Goal: Information Seeking & Learning: Learn about a topic

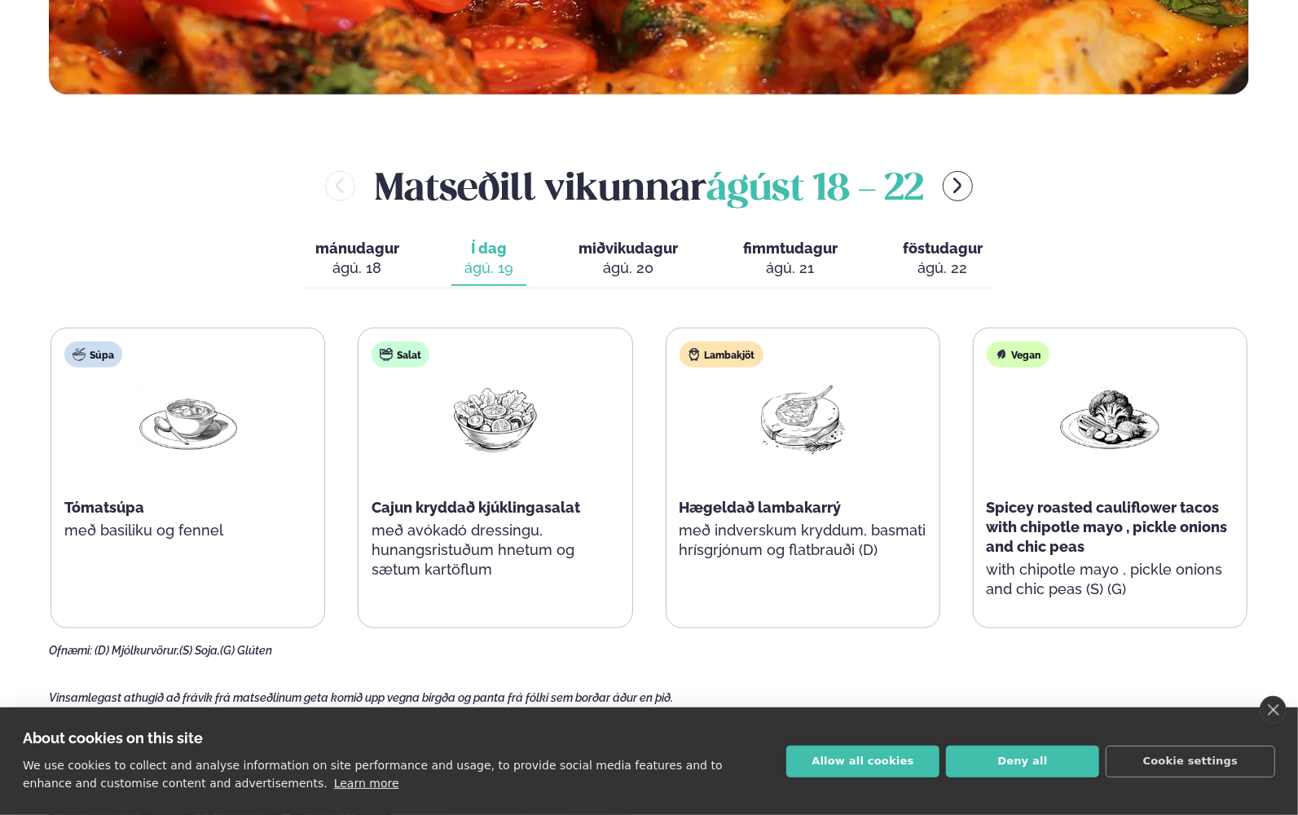
scroll to position [733, 0]
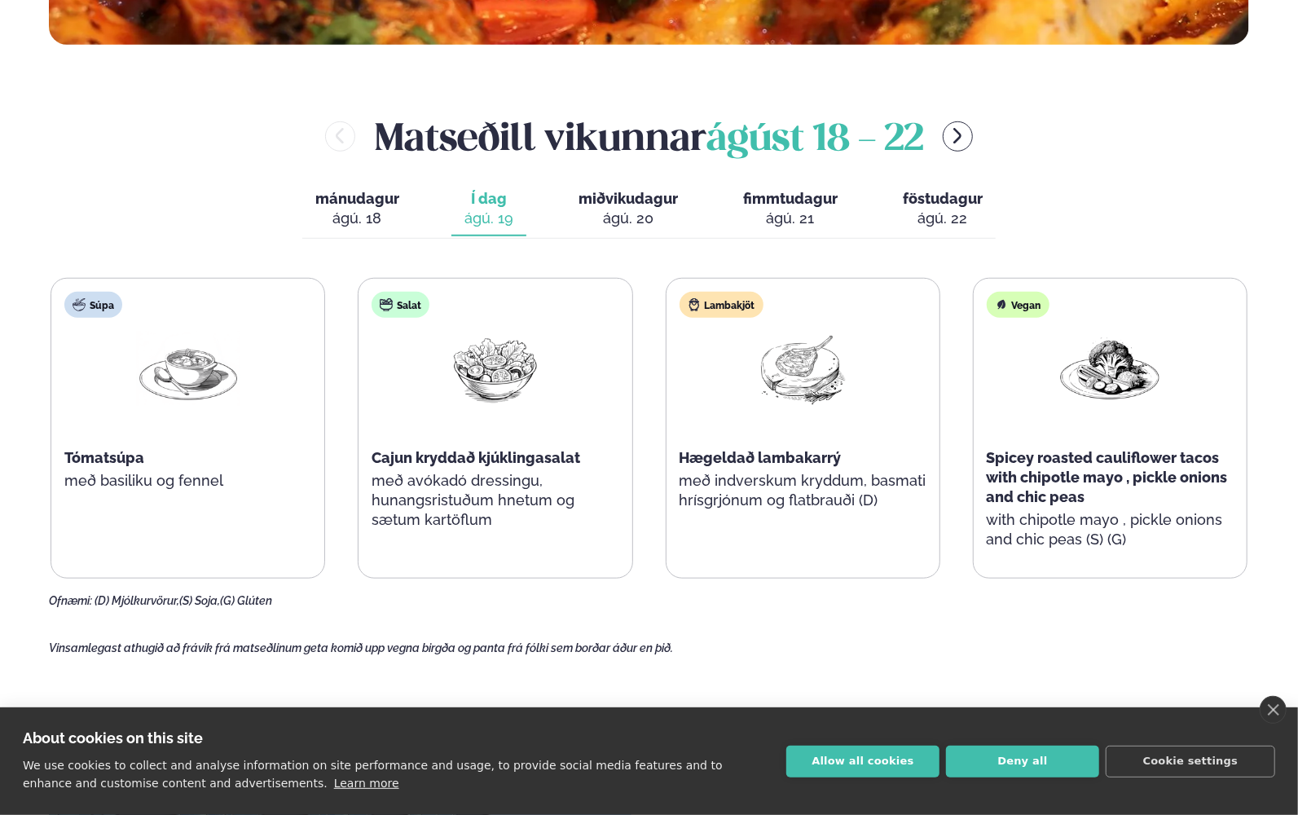
click at [617, 198] on span "miðvikudagur" at bounding box center [627, 198] width 99 height 17
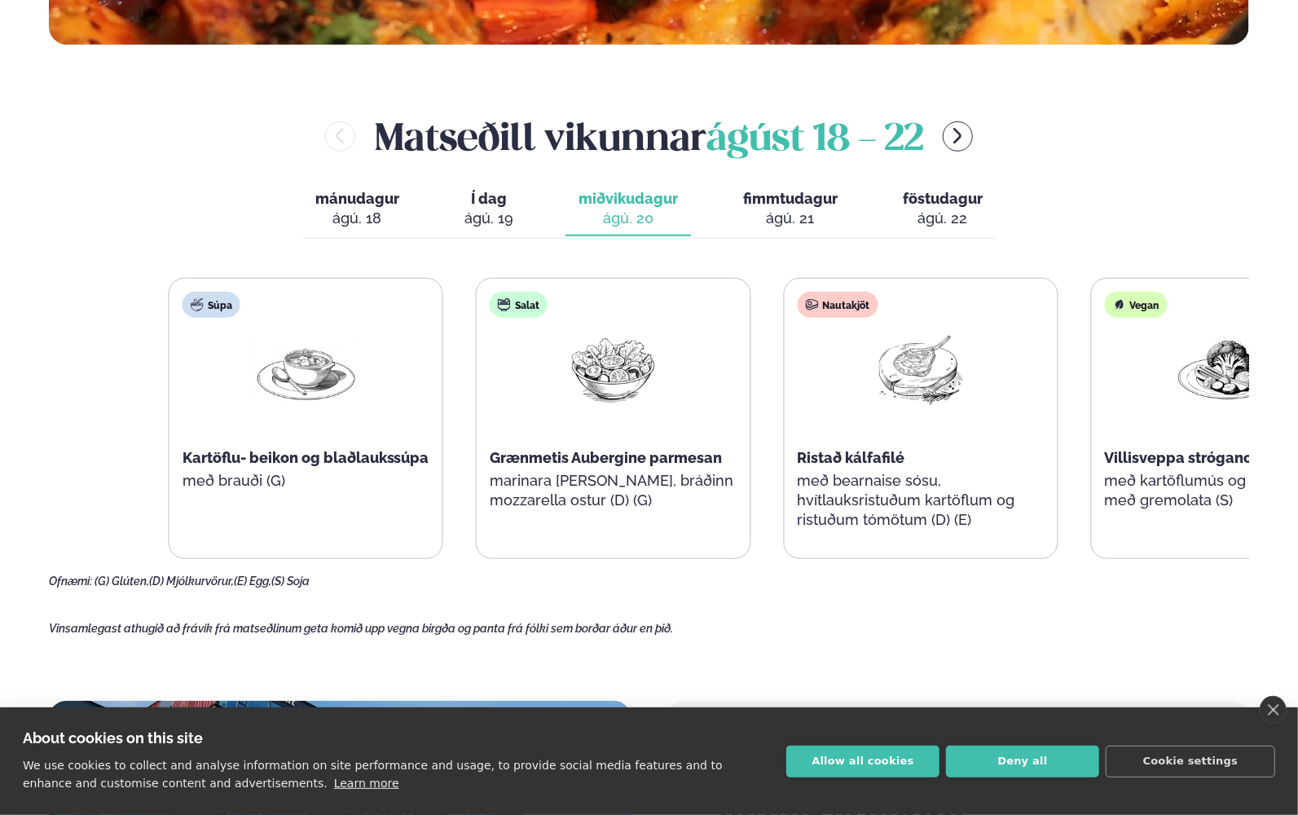
click at [691, 477] on div "Salat Grænmetis Aubergine parmesan marinara [PERSON_NAME], bráðinn mozzarella o…" at bounding box center [613, 409] width 273 height 261
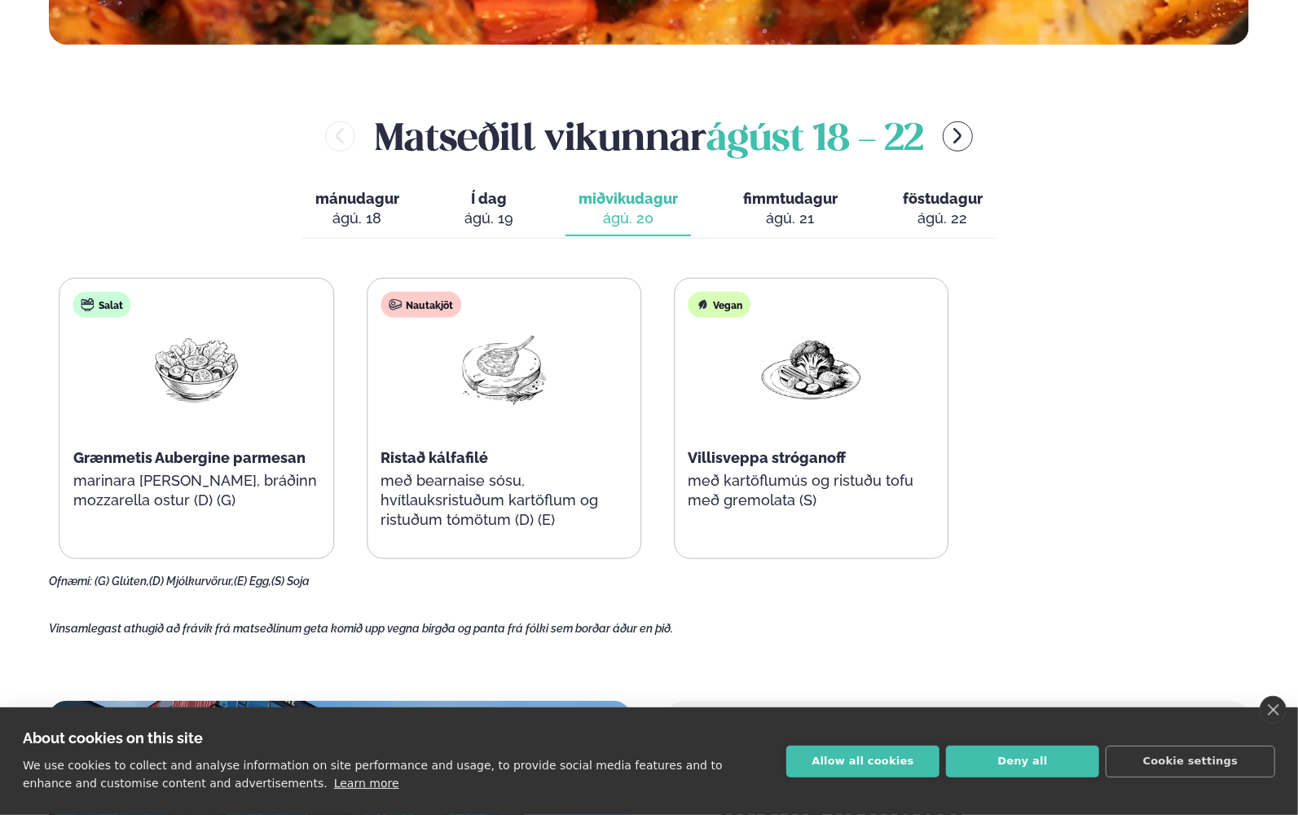
click at [67, 446] on div "Súpa Kartöflu- beikon og blaðlaukssúpa með brauði (G) Salat Grænmetis Aubergine…" at bounding box center [350, 418] width 1197 height 281
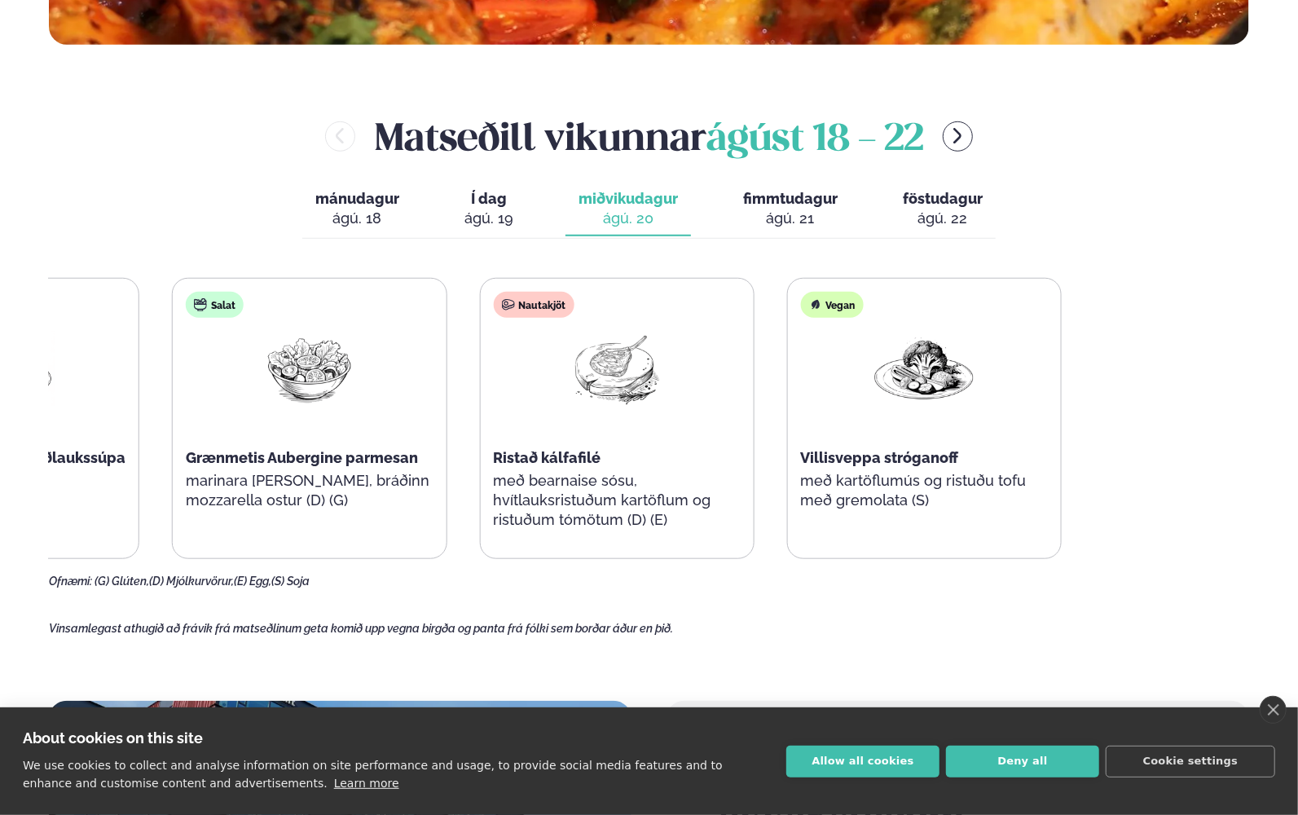
click at [339, 424] on div "Súpa Kartöflu- beikon og blaðlaukssúpa með brauði (G) Salat Grænmetis Aubergine…" at bounding box center [463, 418] width 1197 height 281
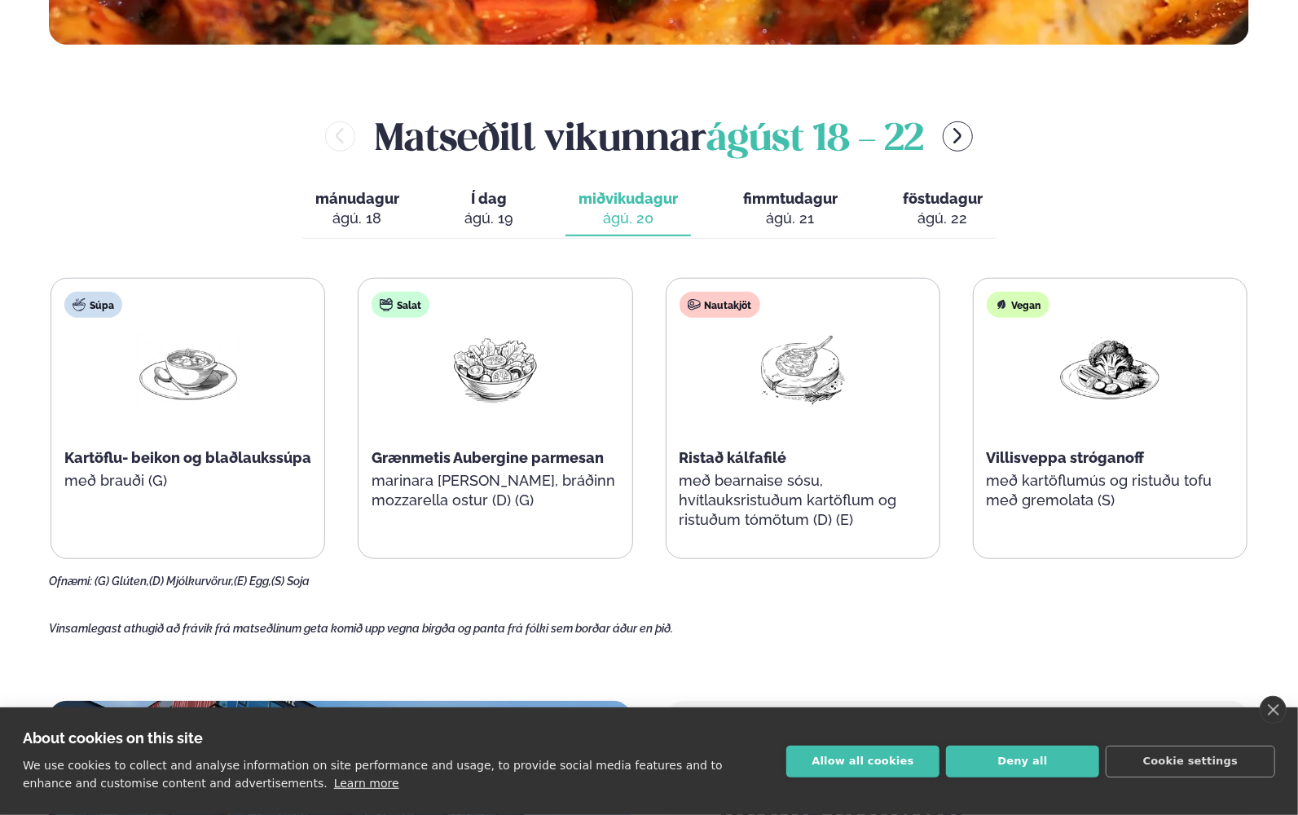
click at [798, 213] on div "ágú. 21" at bounding box center [790, 219] width 94 height 20
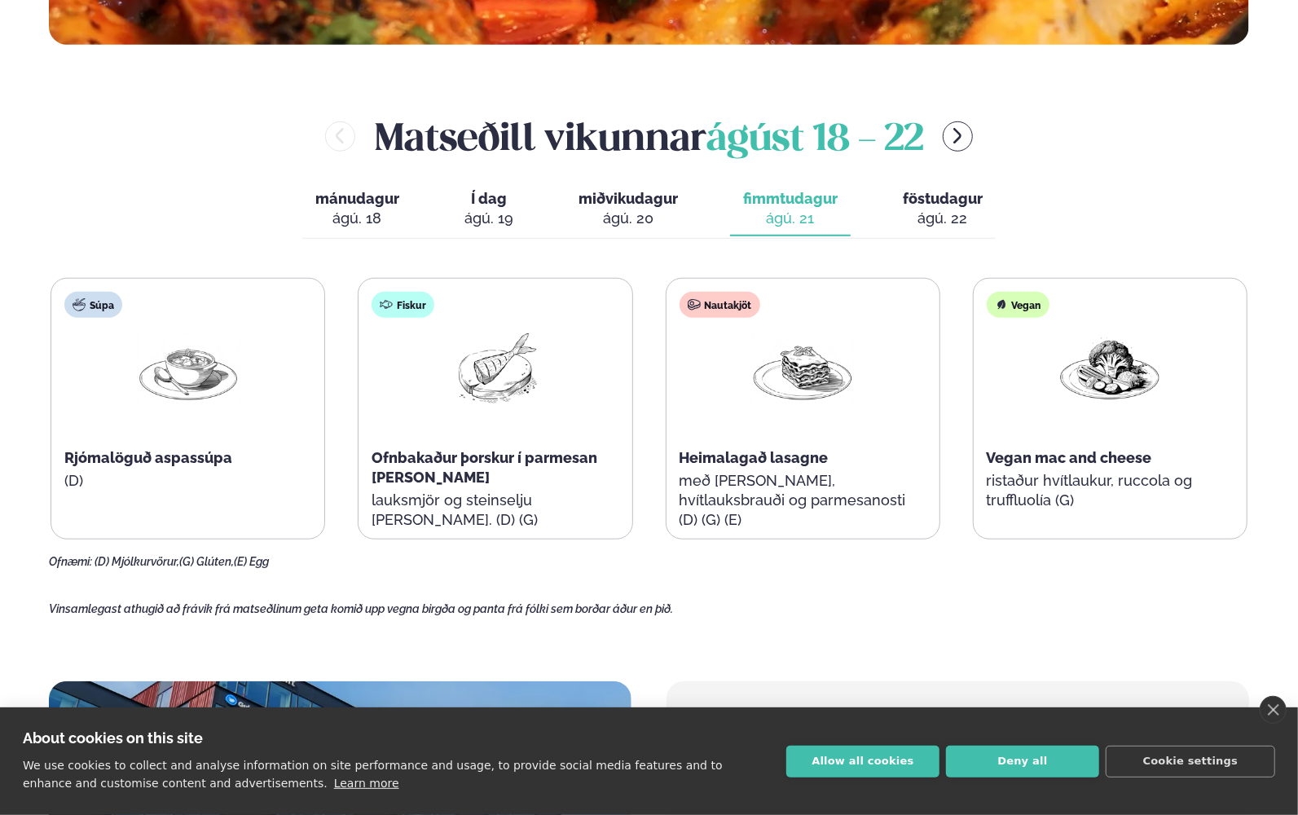
click at [934, 218] on div "ágú. 22" at bounding box center [943, 219] width 80 height 20
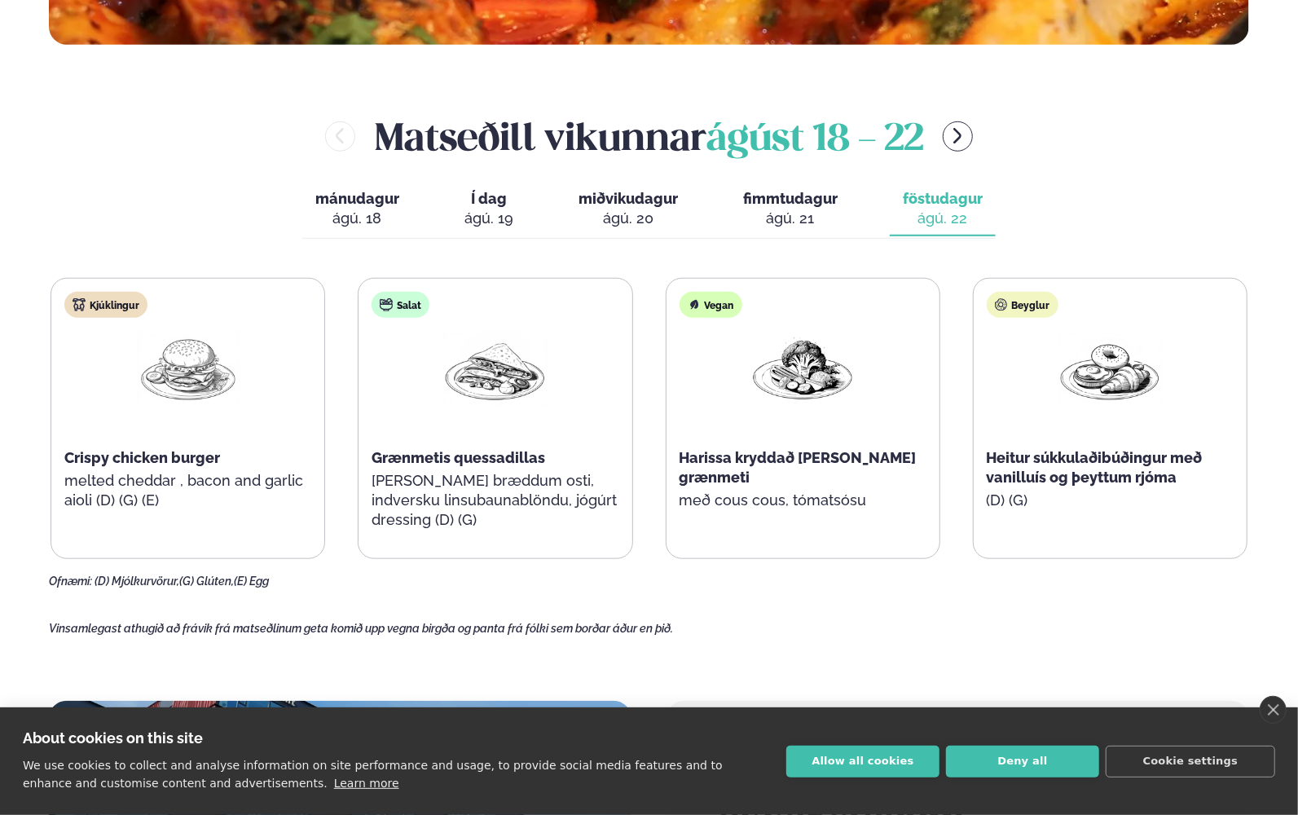
click at [765, 200] on span "fimmtudagur" at bounding box center [790, 198] width 94 height 17
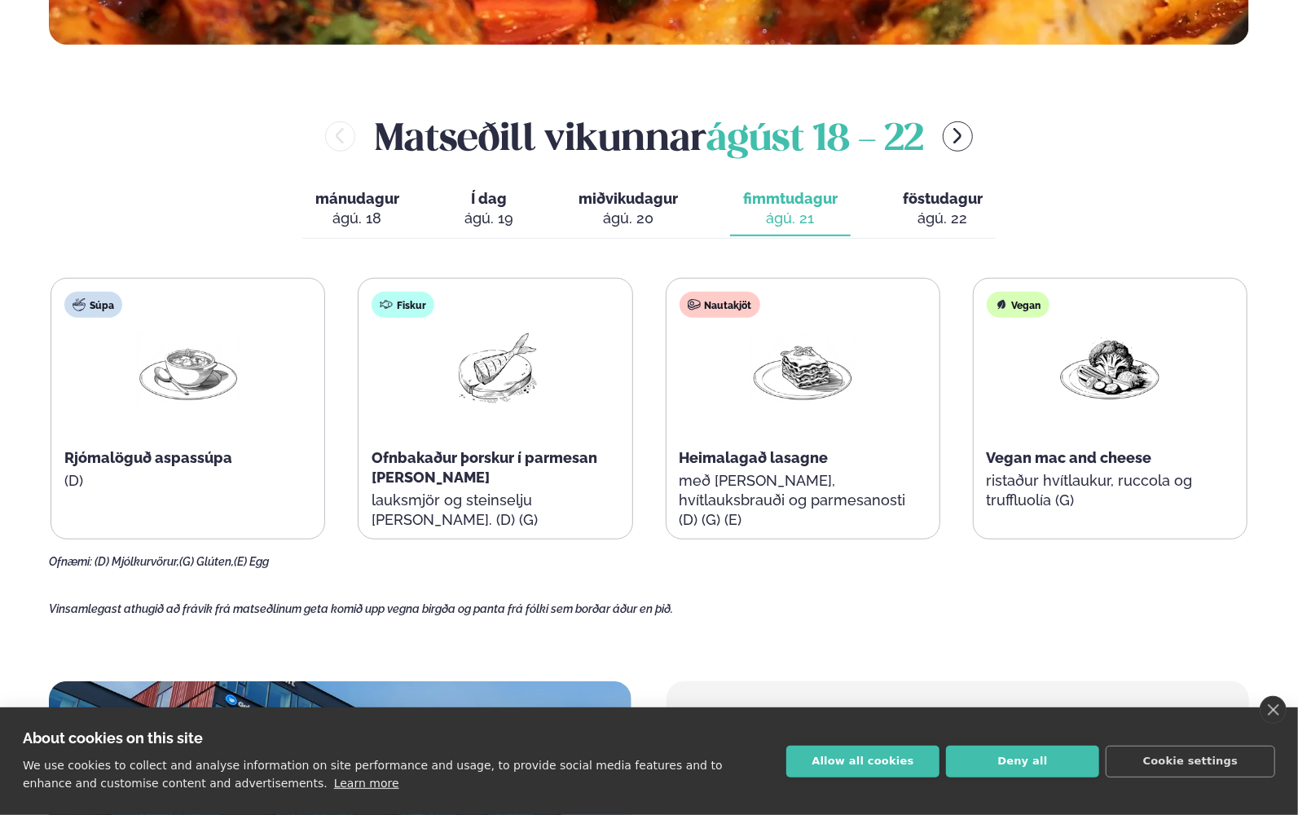
click at [604, 213] on div "ágú. 20" at bounding box center [627, 219] width 99 height 20
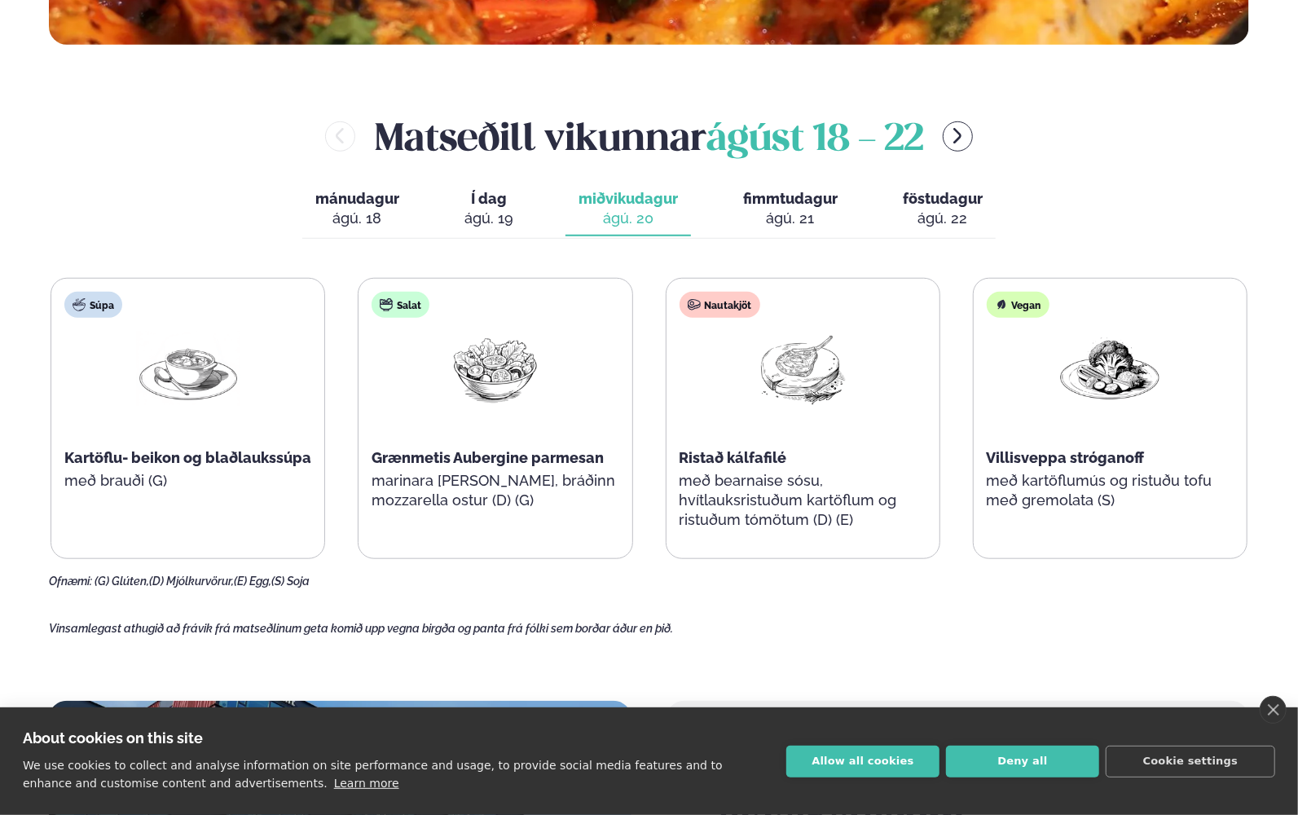
click at [744, 218] on div "ágú. 21" at bounding box center [790, 219] width 94 height 20
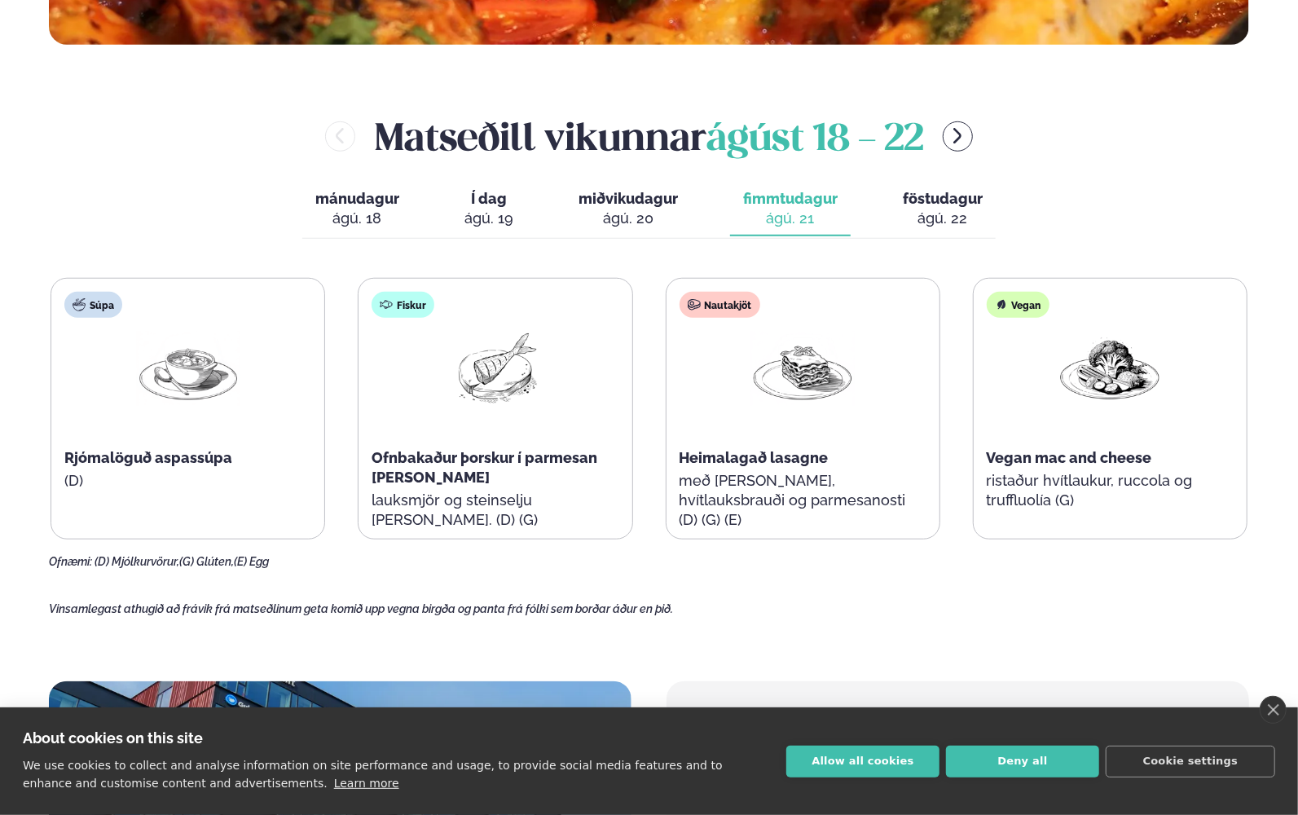
click at [965, 230] on button "föstudagur fös. ágú. 22" at bounding box center [943, 209] width 106 height 54
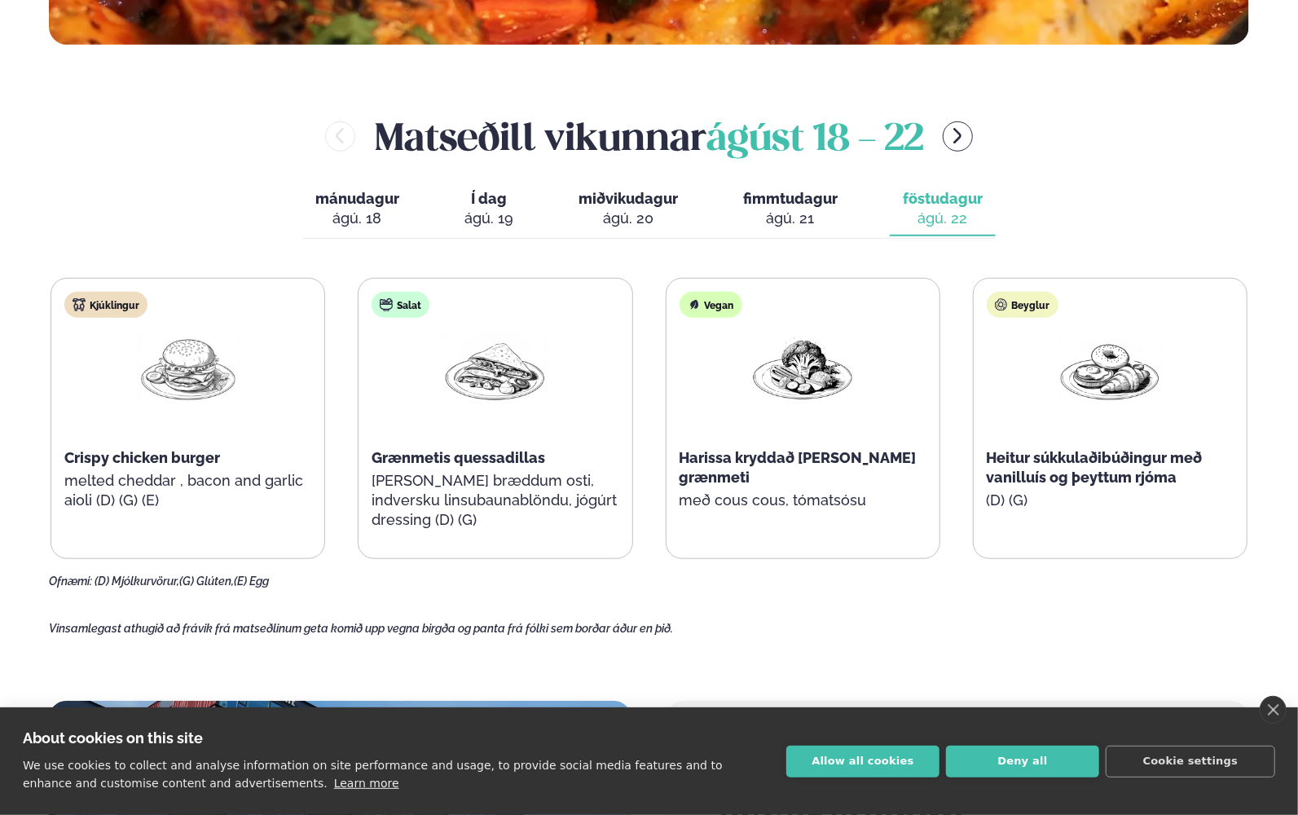
click at [634, 214] on div "ágú. 20" at bounding box center [627, 219] width 99 height 20
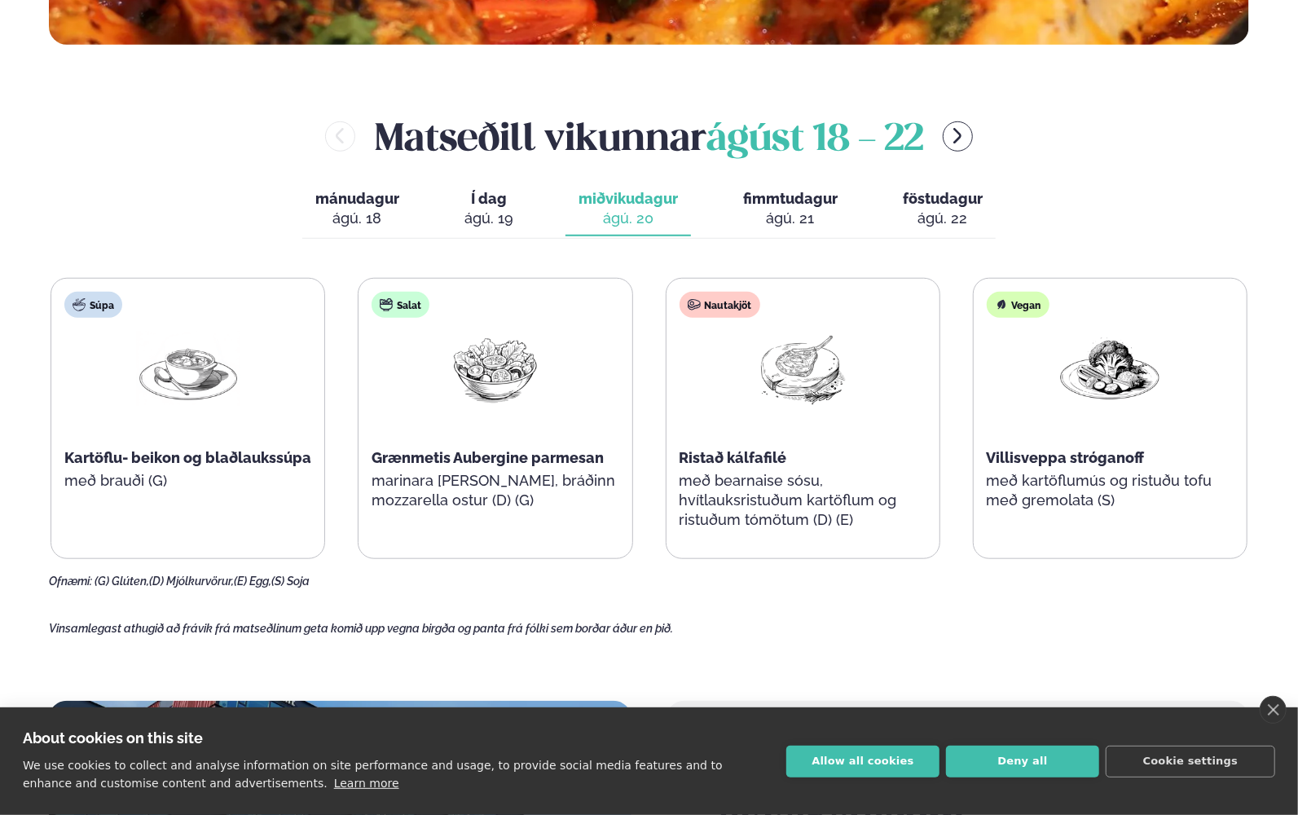
click at [810, 461] on div "Ristað kálfafilé" at bounding box center [802, 458] width 247 height 20
click at [450, 210] on div "mánudagur mán. [DATE] Í dag Í d. [DATE] miðvikudagur mið. [DATE] fimmtudagur fi…" at bounding box center [648, 210] width 693 height 56
click at [480, 205] on span "Í dag" at bounding box center [488, 199] width 49 height 20
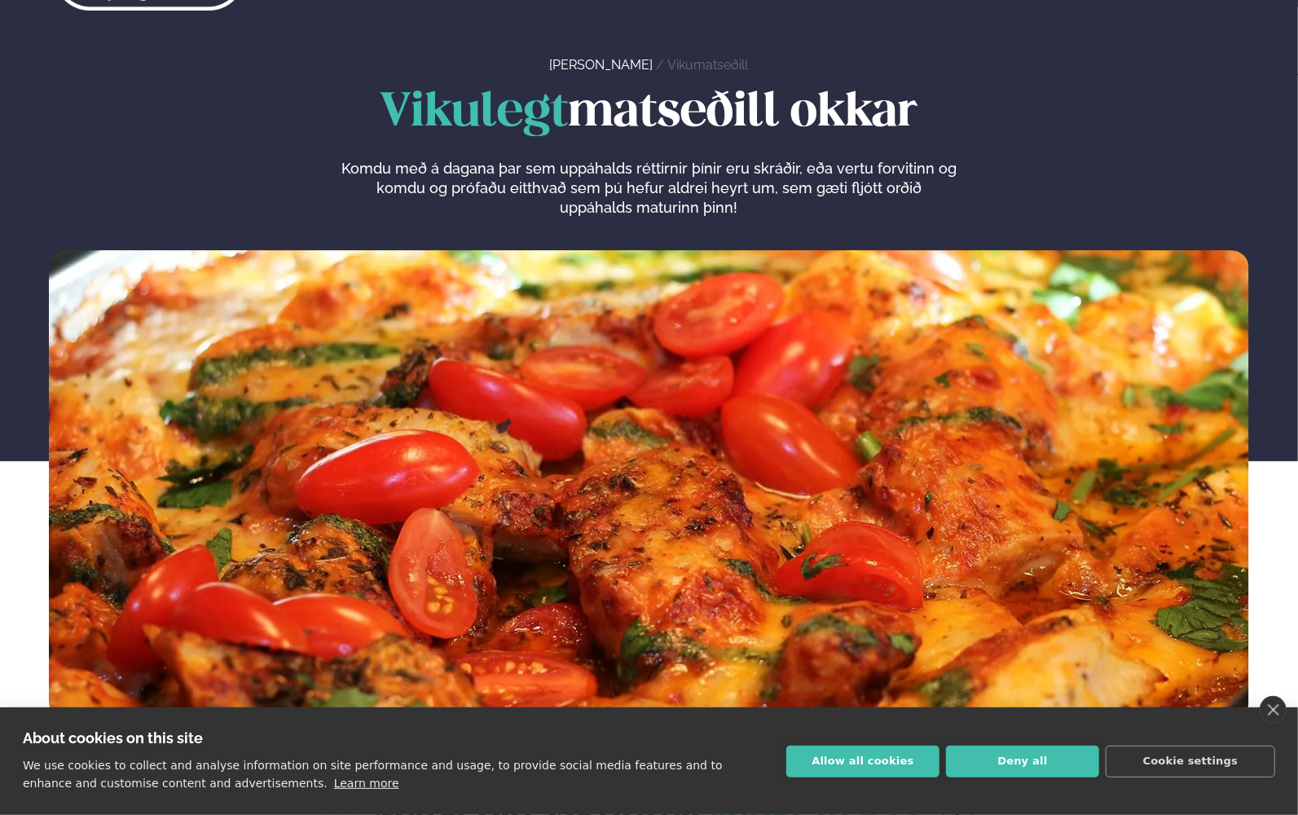
scroll to position [0, 0]
